Goal: Find specific page/section: Find specific page/section

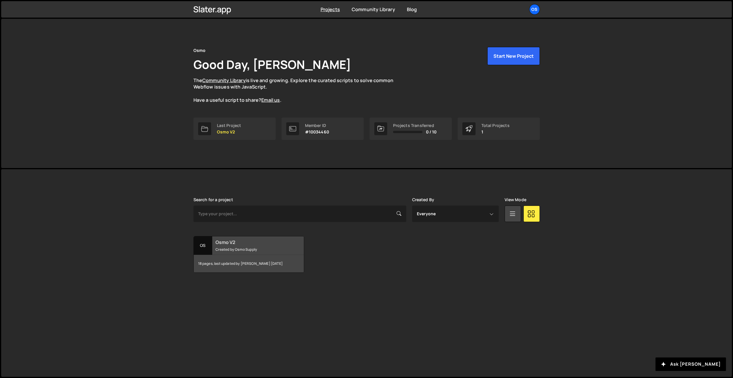
click at [272, 262] on div "18 pages, last updated by Ilja van Eck 8 days ago" at bounding box center [249, 264] width 110 height 18
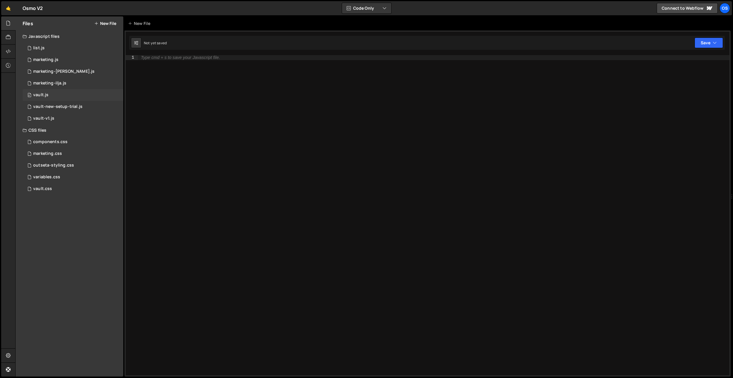
click at [74, 93] on div "0 vault.js 0" at bounding box center [73, 95] width 101 height 12
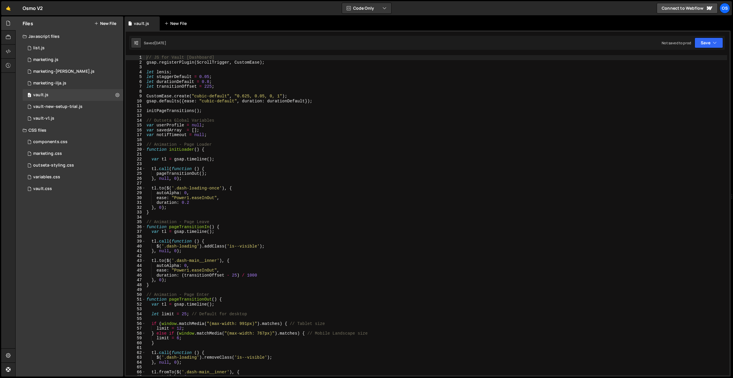
drag, startPoint x: 62, startPoint y: 193, endPoint x: 193, endPoint y: 21, distance: 216.5
click at [62, 193] on div "vault.css 0" at bounding box center [73, 189] width 101 height 12
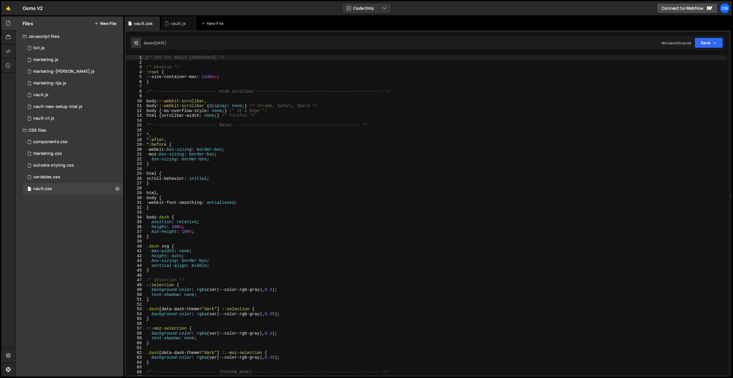
type textarea "html {scrollbar-width: none;} /* Firefox */"
click at [265, 114] on div "/* CSS for Vault [Dashboard] */ /* Desktop */ :root { --size-container-max : 14…" at bounding box center [436, 220] width 582 height 330
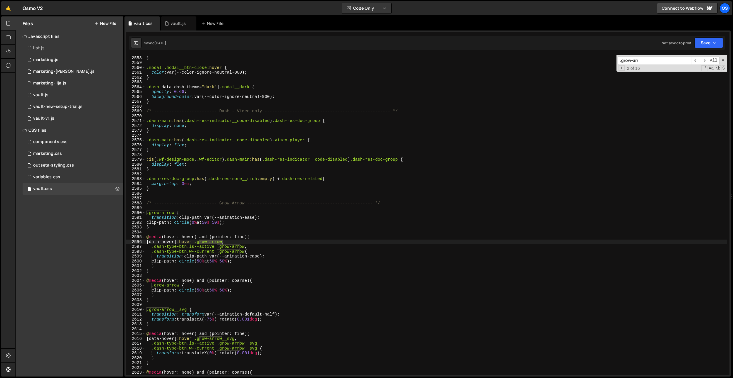
scroll to position [8821, 0]
type input ".grow-arr"
